Goal: Check status: Check status

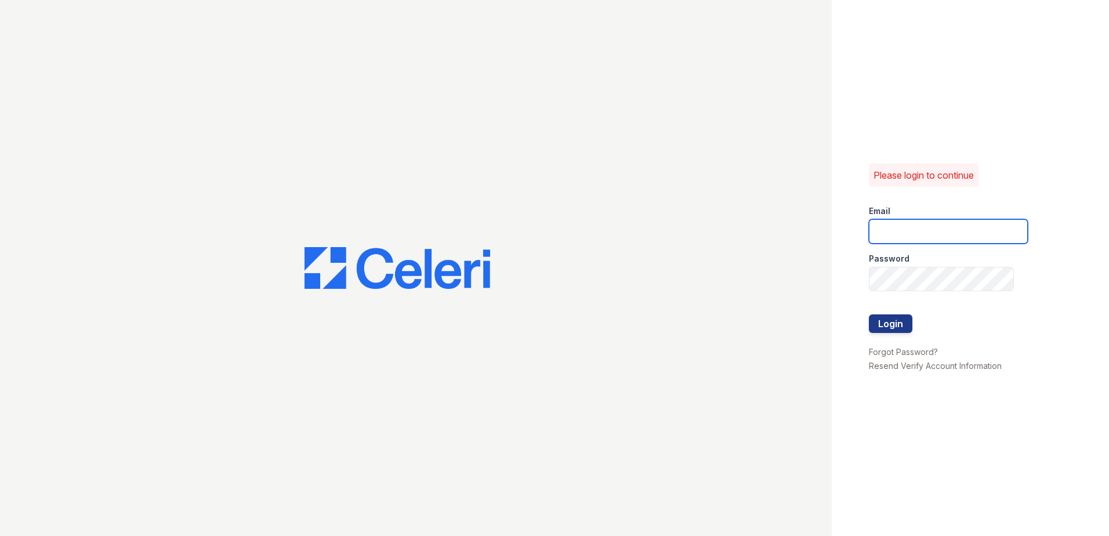
type input "fairways@greystar.com"
click at [893, 314] on div at bounding box center [948, 302] width 159 height 23
click at [892, 323] on button "Login" at bounding box center [891, 323] width 44 height 19
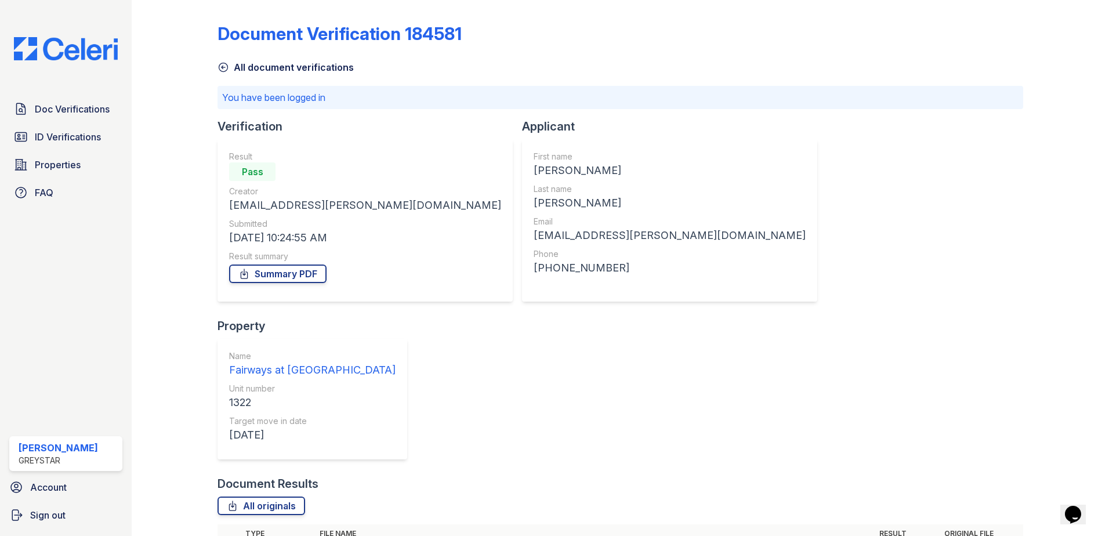
click at [228, 72] on icon at bounding box center [224, 67] width 12 height 12
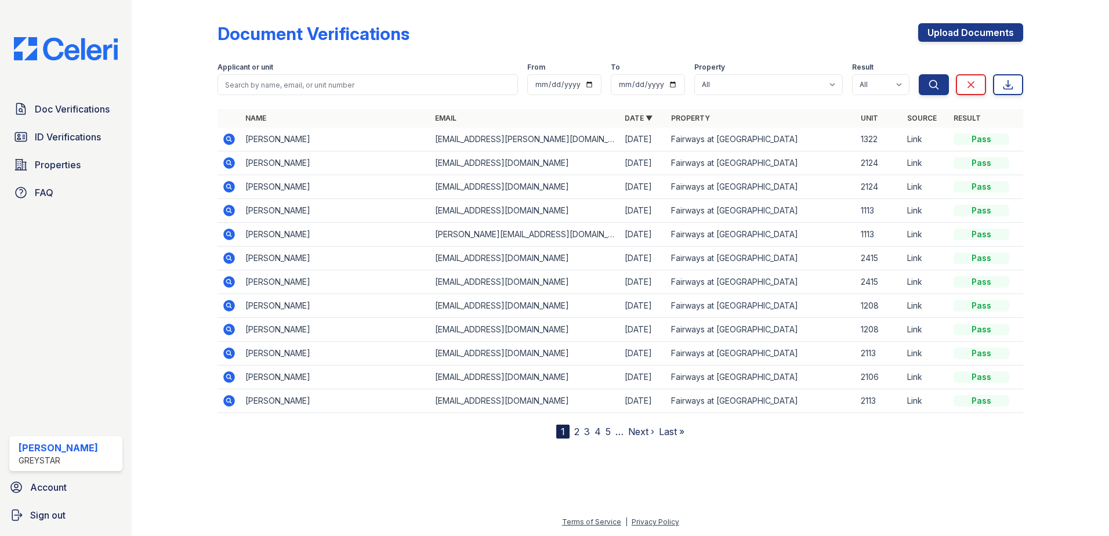
click at [232, 131] on td at bounding box center [229, 140] width 23 height 24
click at [220, 138] on td at bounding box center [229, 140] width 23 height 24
click at [230, 135] on icon at bounding box center [229, 139] width 12 height 12
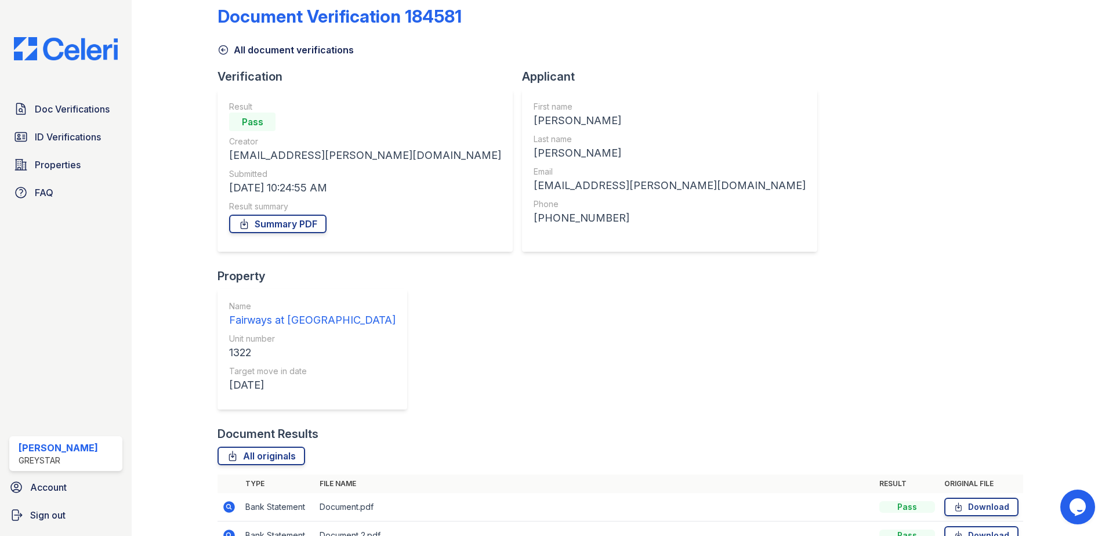
scroll to position [26, 0]
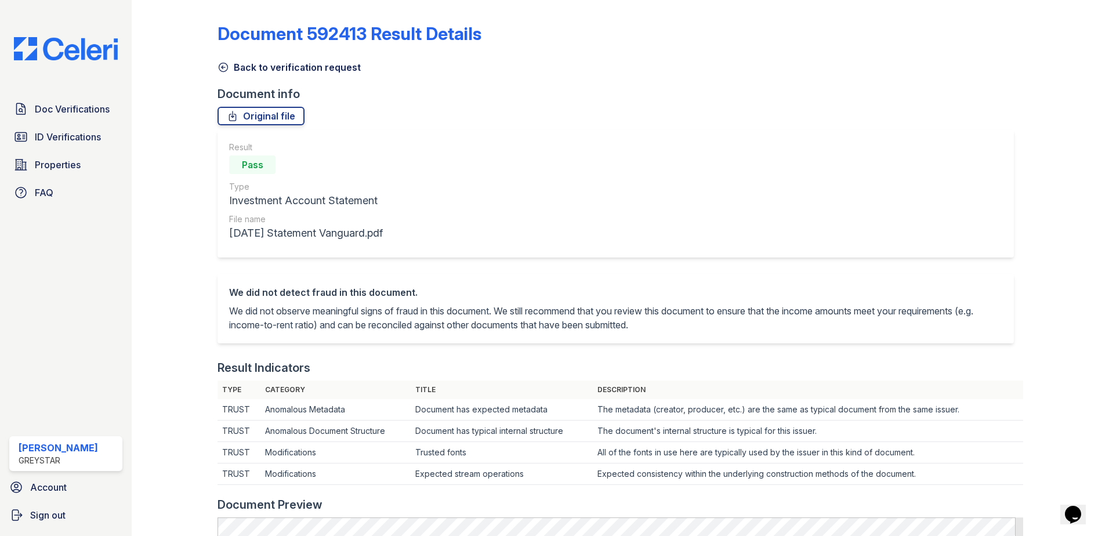
click at [223, 70] on icon at bounding box center [224, 67] width 12 height 12
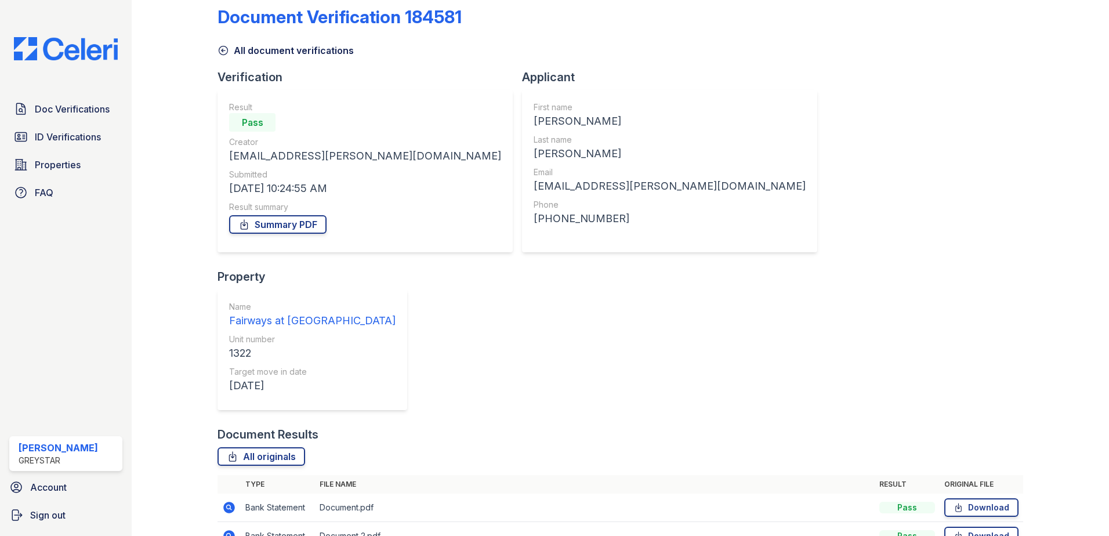
scroll to position [26, 0]
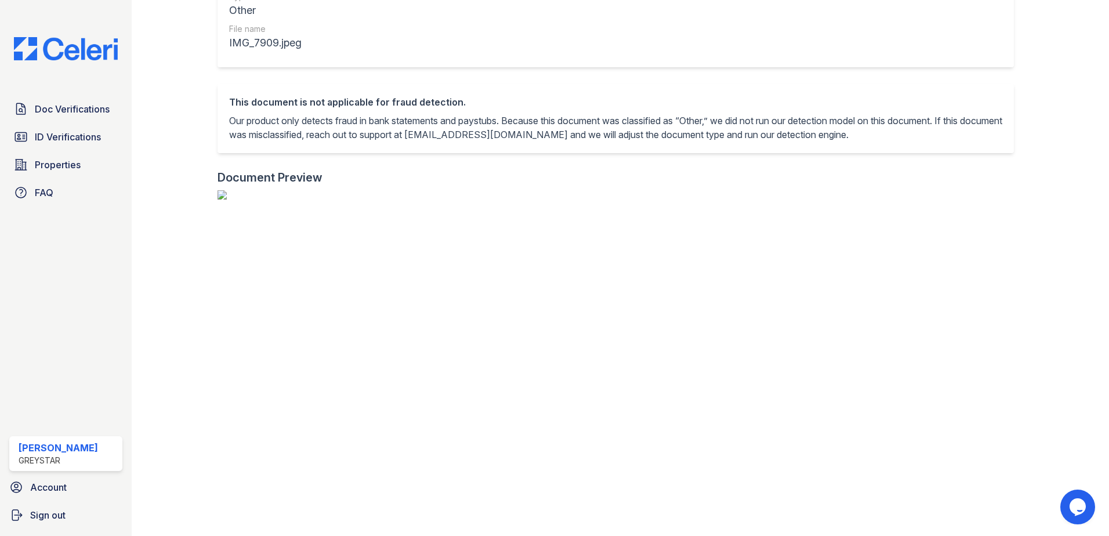
scroll to position [14, 0]
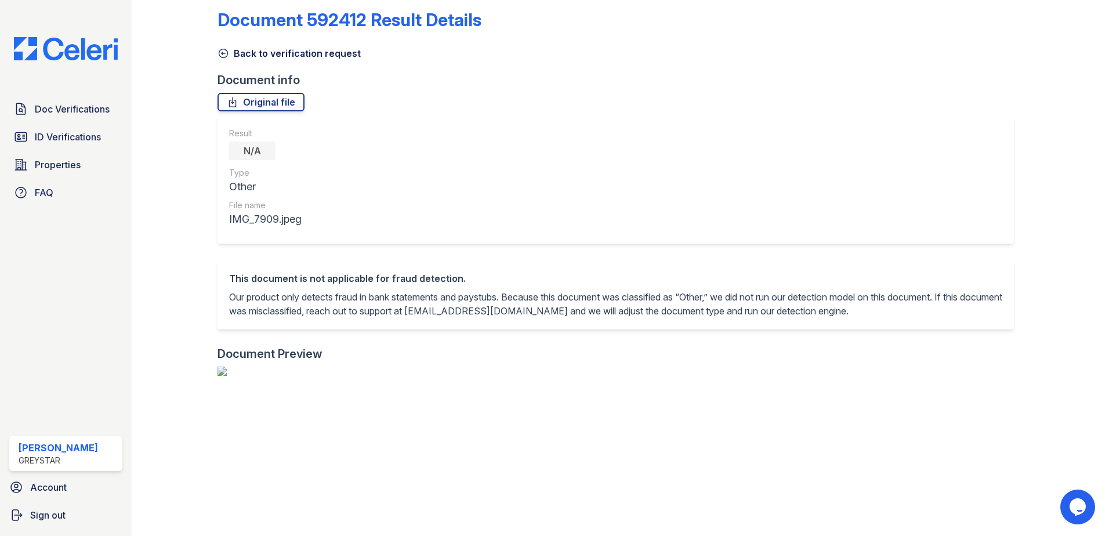
click at [224, 57] on icon at bounding box center [223, 53] width 9 height 9
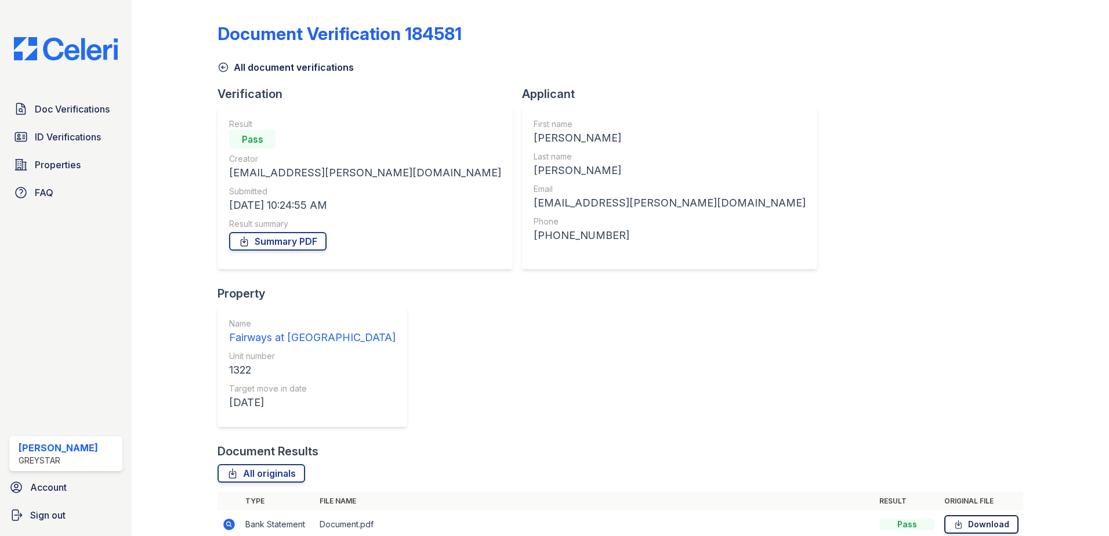
click at [963, 515] on link "Download" at bounding box center [981, 524] width 74 height 19
click at [225, 70] on icon at bounding box center [224, 67] width 12 height 12
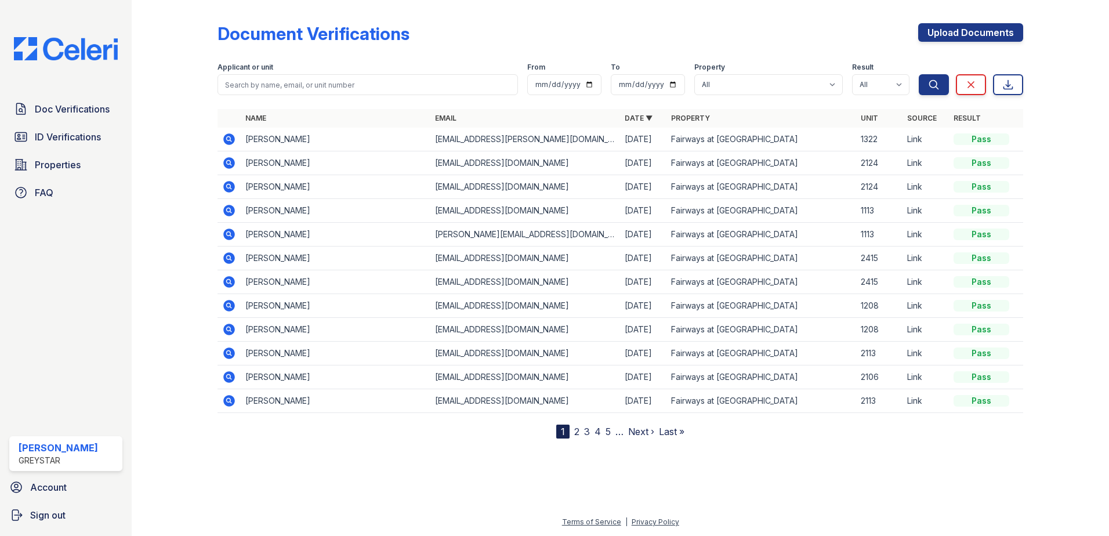
click at [223, 134] on icon at bounding box center [229, 139] width 14 height 14
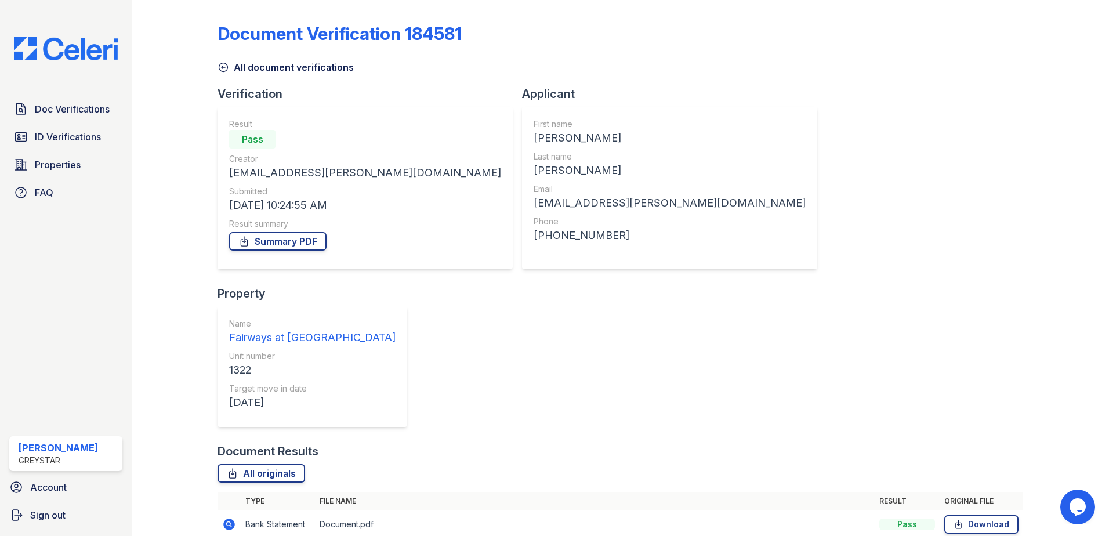
click at [235, 517] on icon at bounding box center [229, 524] width 14 height 14
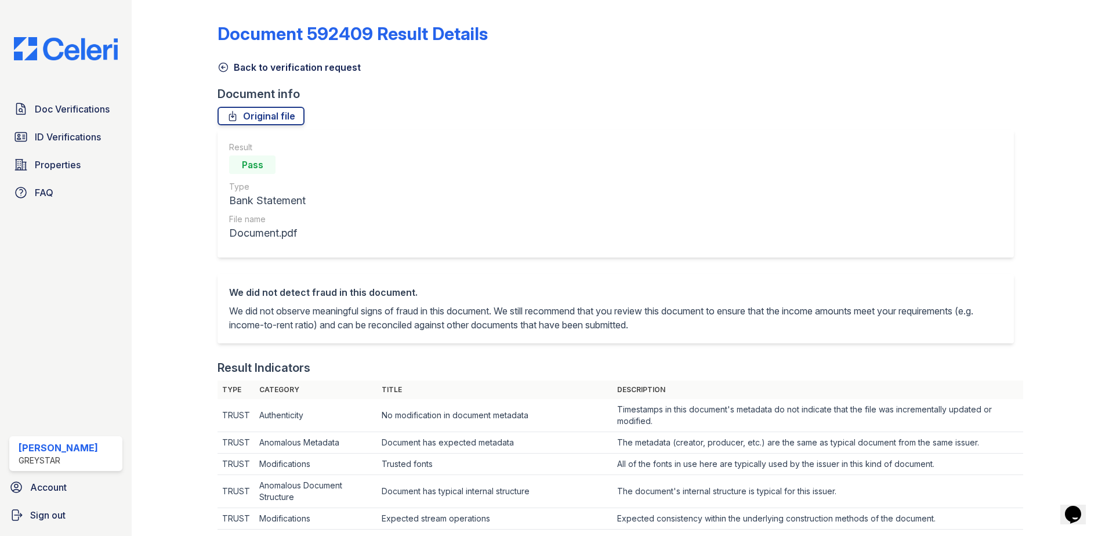
drag, startPoint x: 223, startPoint y: 63, endPoint x: 235, endPoint y: 63, distance: 12.2
click at [223, 63] on icon at bounding box center [223, 67] width 9 height 9
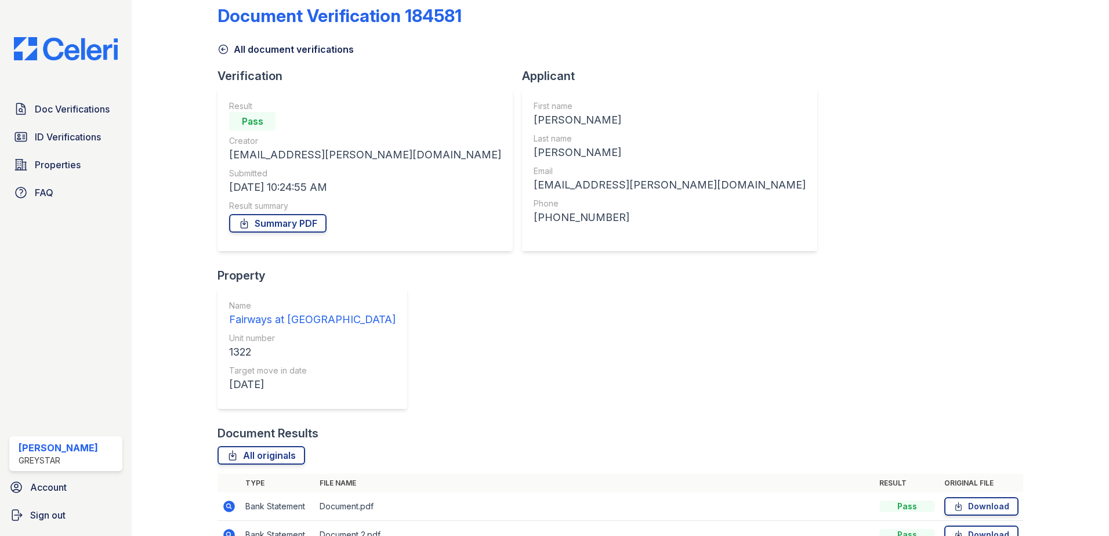
scroll to position [26, 0]
